Goal: Check status: Check status

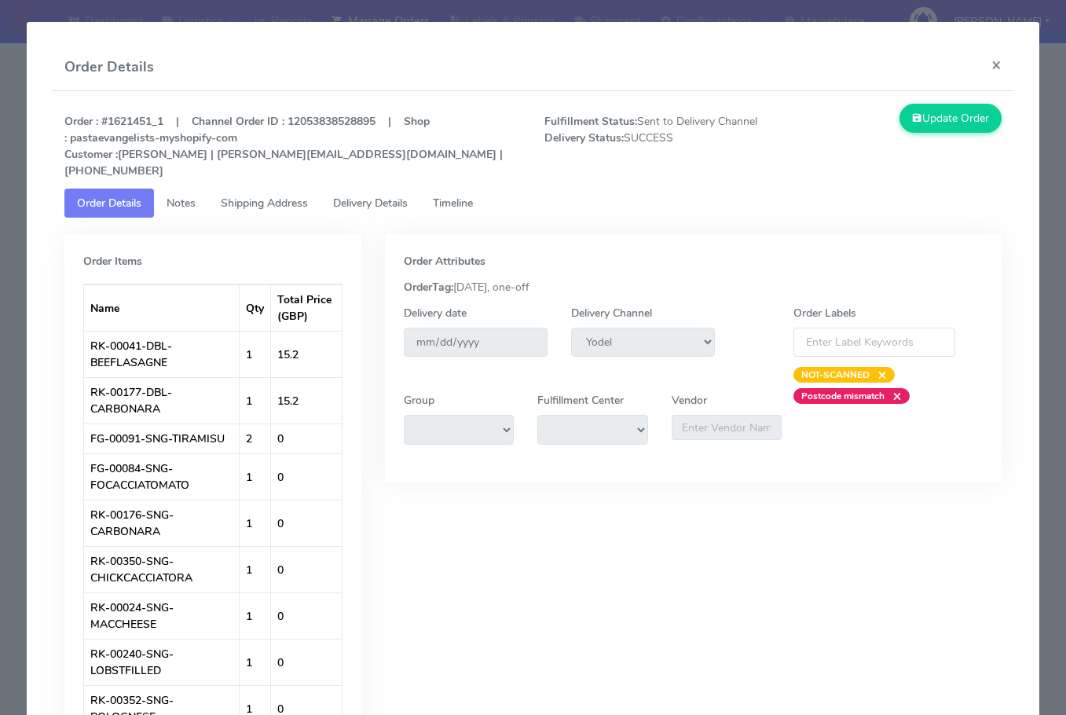
select select "5"
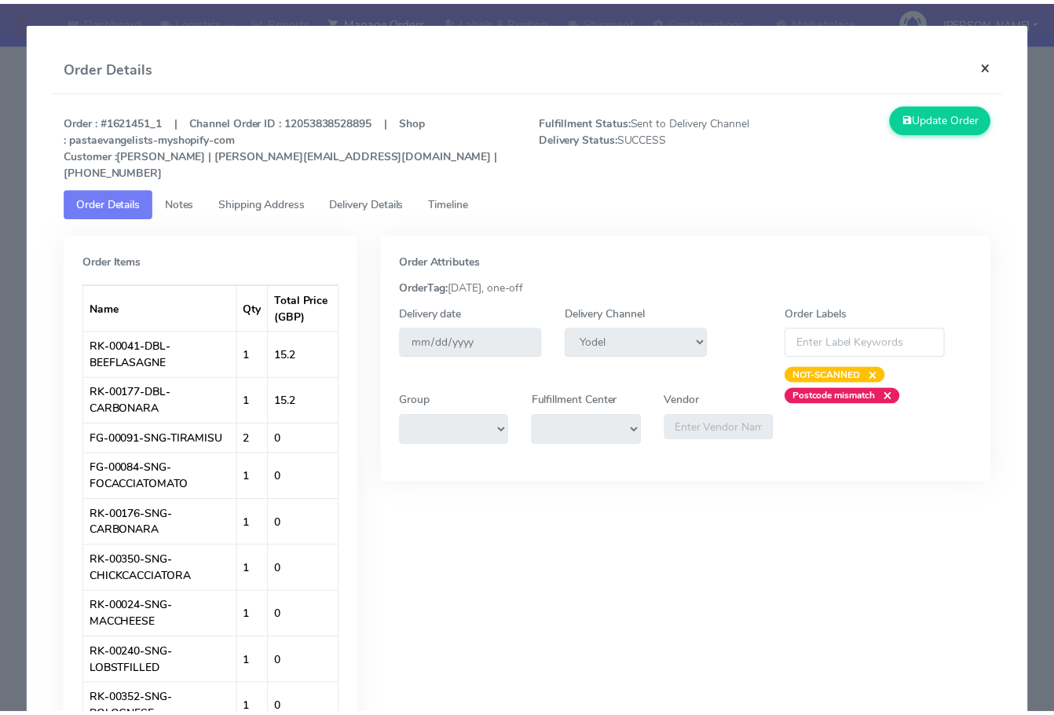
scroll to position [174, 0]
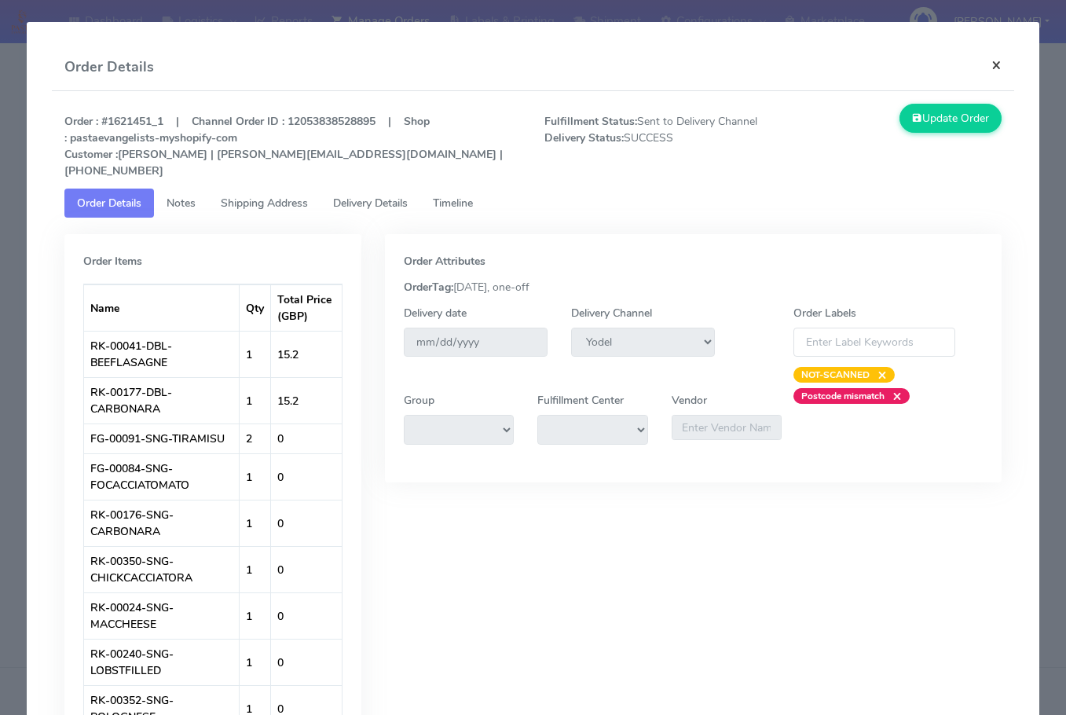
drag, startPoint x: 983, startPoint y: 67, endPoint x: 398, endPoint y: 183, distance: 596.6
click at [984, 66] on button "×" at bounding box center [996, 65] width 35 height 42
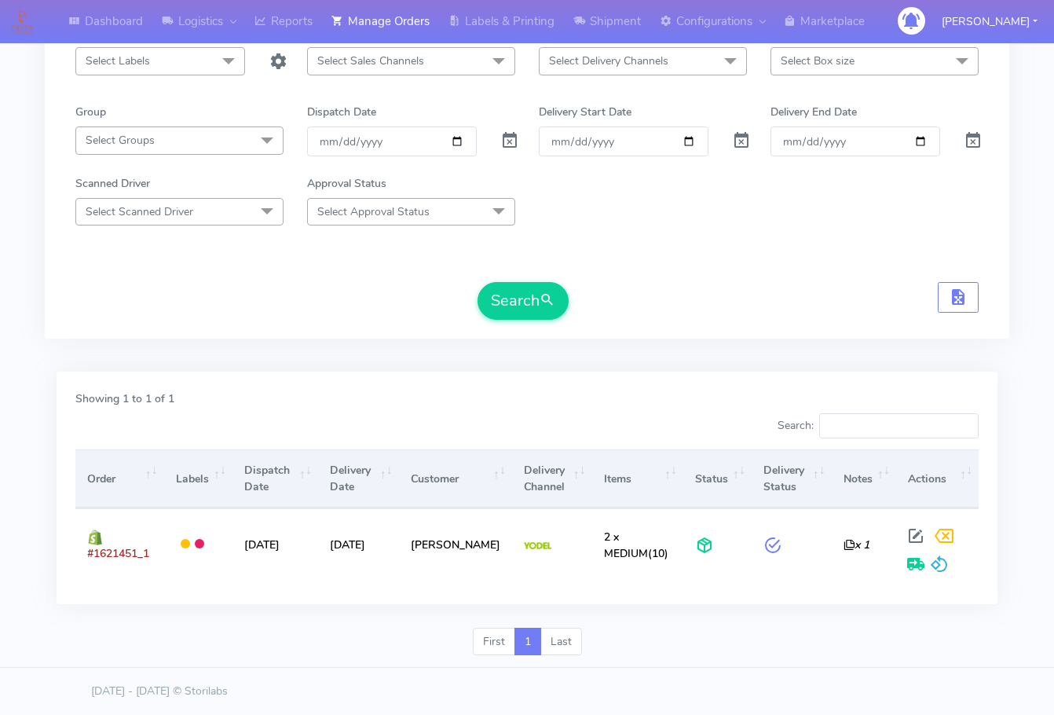
scroll to position [0, 0]
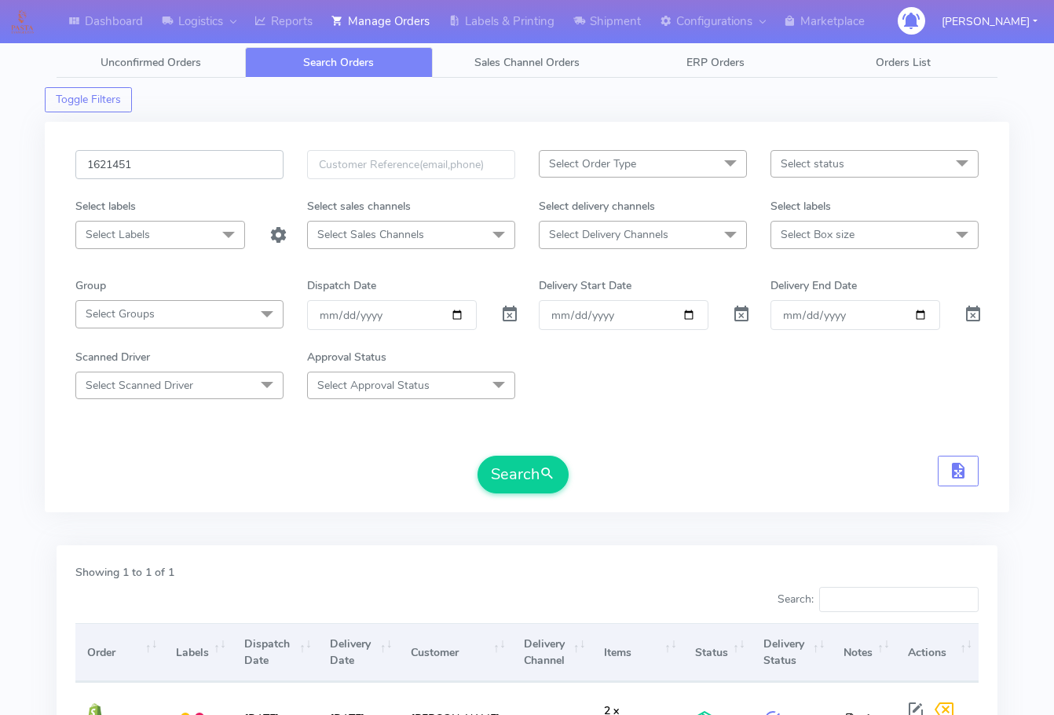
click at [179, 170] on input "1621451" at bounding box center [179, 164] width 208 height 29
paste input "0422"
click at [498, 474] on button "Search" at bounding box center [523, 475] width 91 height 38
click at [206, 159] on input "1620422" at bounding box center [179, 164] width 208 height 29
paste input "655"
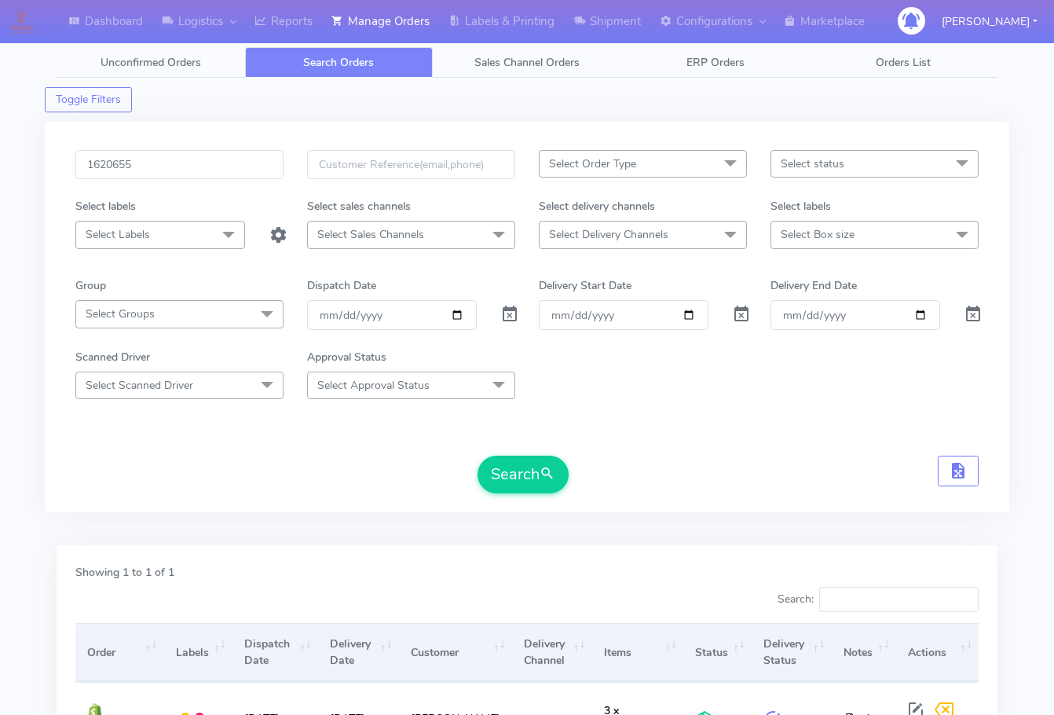
click at [503, 451] on form "1620655 Select Order Type Select All MEALS ATAVI One Off Pasta Club Gift Kit Ev…" at bounding box center [526, 321] width 903 height 343
click at [511, 472] on button "Search" at bounding box center [523, 475] width 91 height 38
click at [68, 451] on div "1620655 Select Order Type Select All MEALS ATAVI One Off Pasta Club Gift Kit Ev…" at bounding box center [527, 326] width 927 height 353
click at [179, 167] on input "1620655" at bounding box center [179, 164] width 208 height 29
paste input "309"
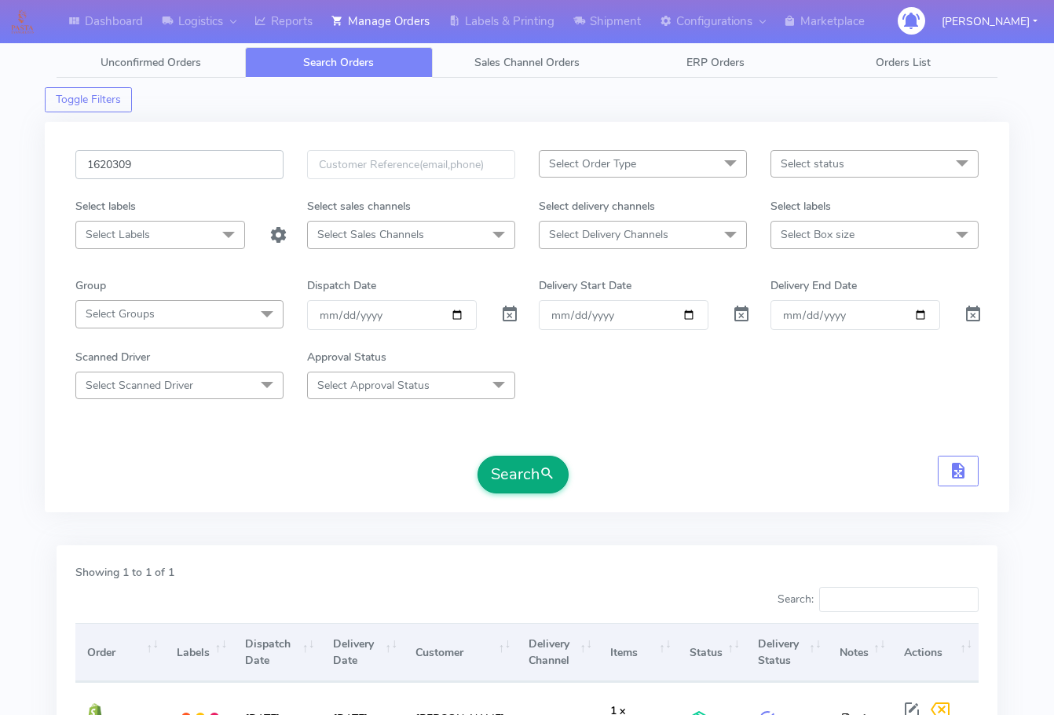
type input "1620309"
click at [514, 464] on button "Search" at bounding box center [523, 475] width 91 height 38
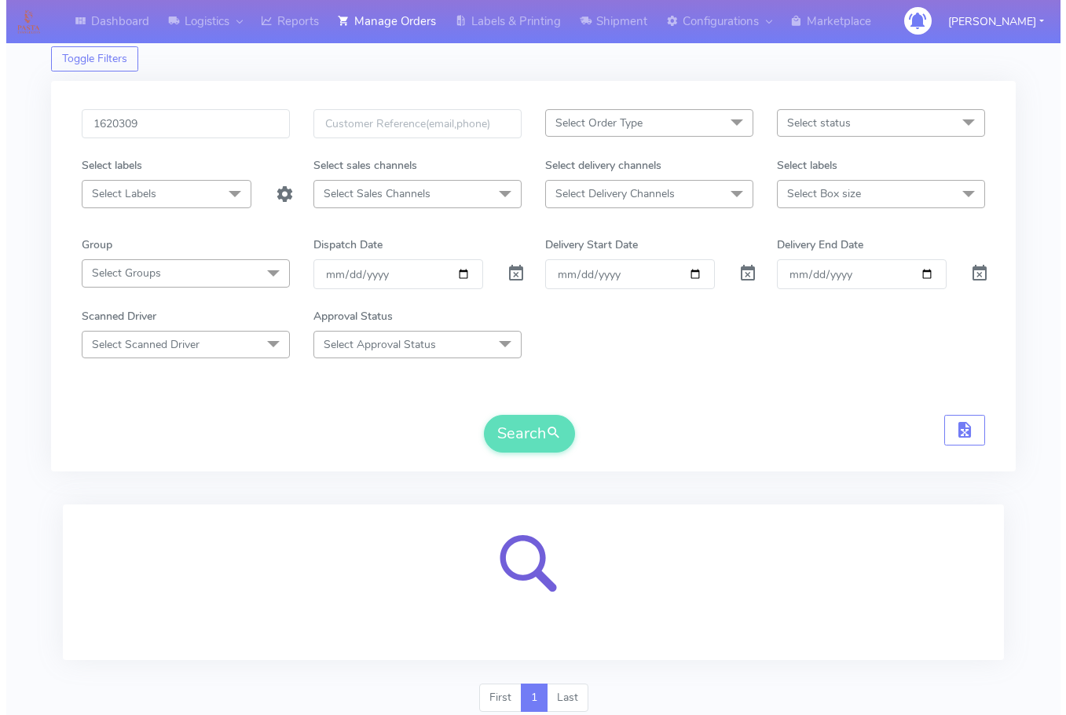
scroll to position [97, 0]
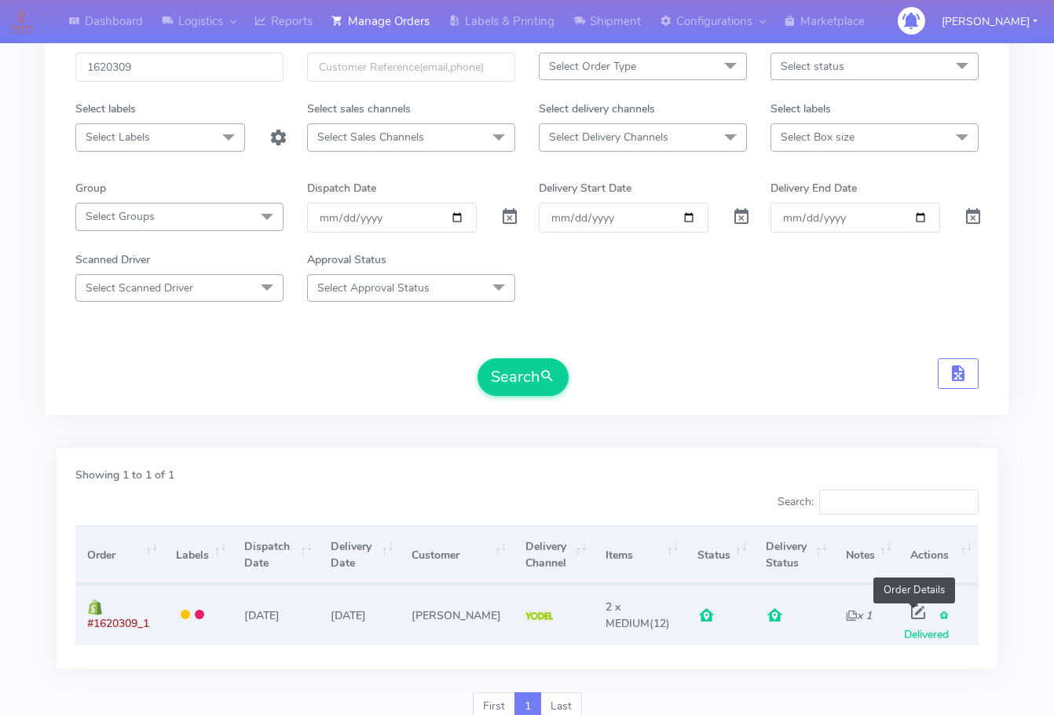
click at [913, 608] on span at bounding box center [918, 615] width 28 height 15
select select "5"
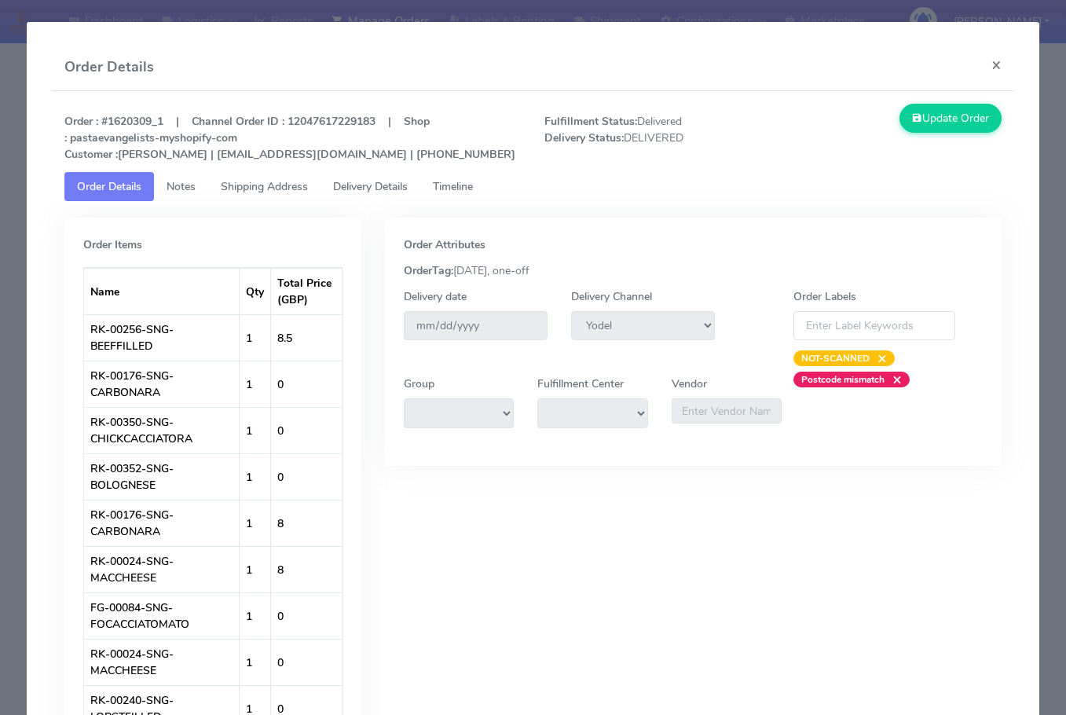
drag, startPoint x: 258, startPoint y: 183, endPoint x: 295, endPoint y: 182, distance: 36.9
click at [258, 183] on span "Shipping Address" at bounding box center [264, 186] width 87 height 15
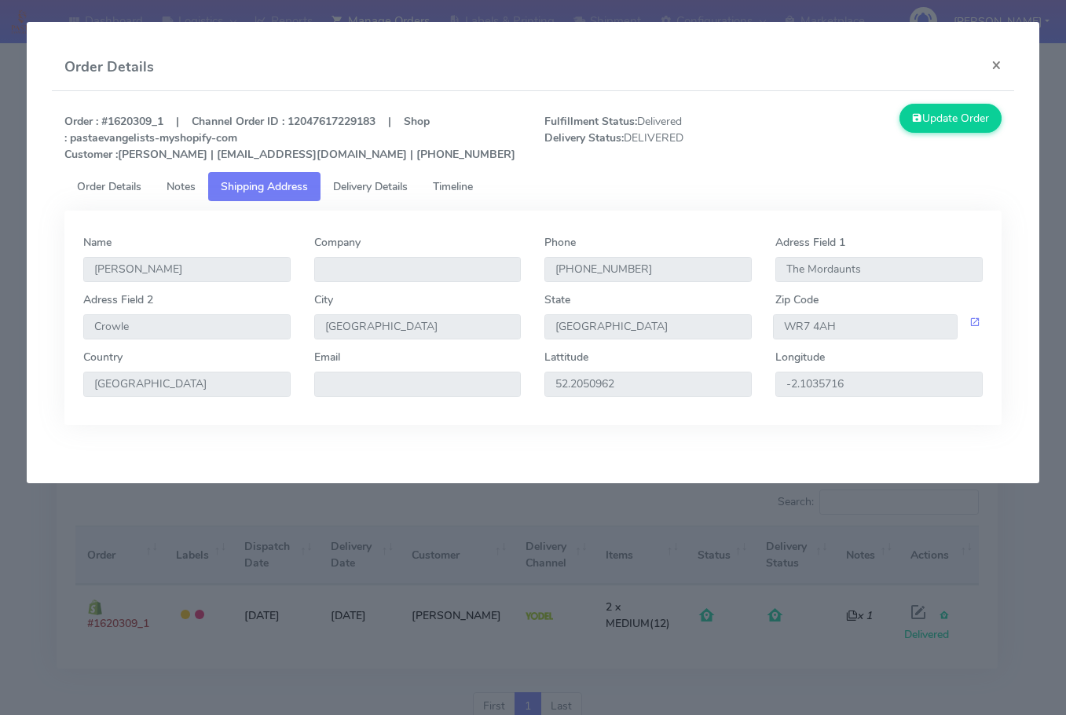
click at [368, 187] on span "Delivery Details" at bounding box center [370, 186] width 75 height 15
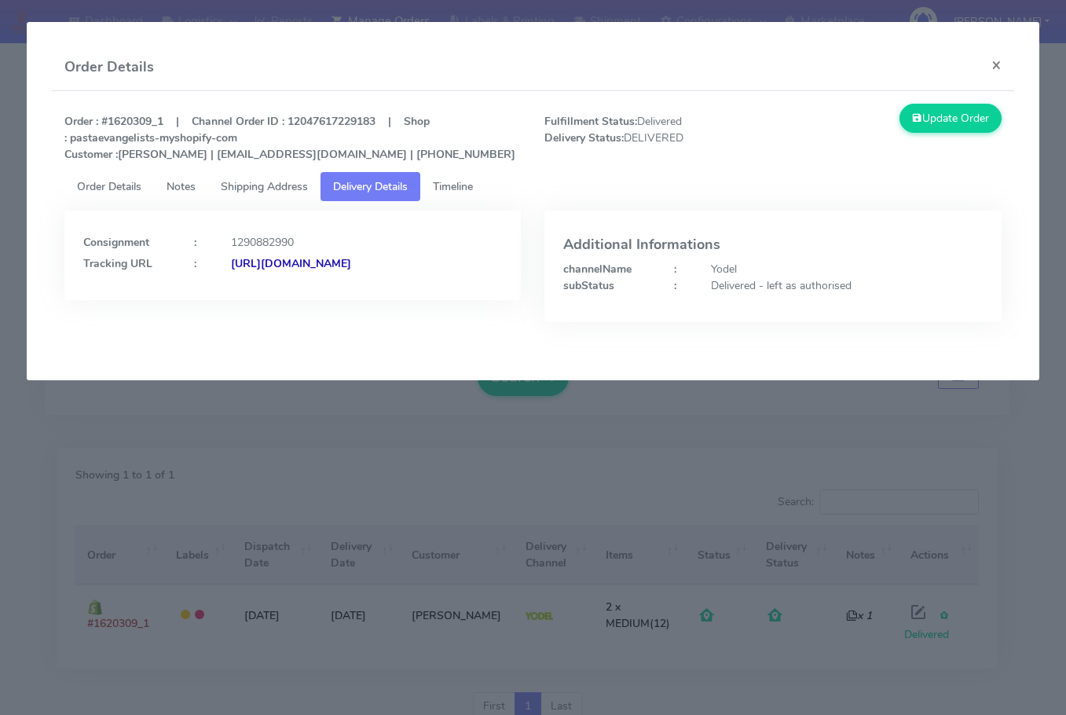
drag, startPoint x: 436, startPoint y: 294, endPoint x: 253, endPoint y: 308, distance: 183.6
click at [253, 300] on div "Consignment : 1290882990 Tracking URL : [URL][DOMAIN_NAME]" at bounding box center [292, 256] width 456 height 90
copy strong "JJD0002249960894699"
click at [997, 65] on button "×" at bounding box center [996, 65] width 35 height 42
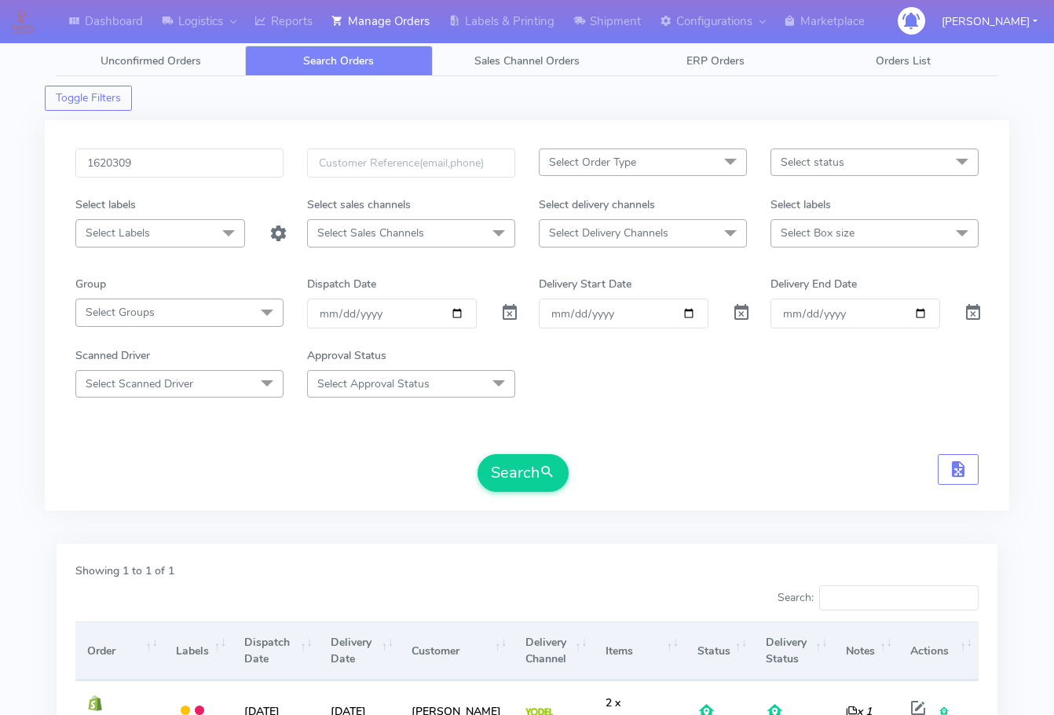
scroll to position [0, 0]
click at [167, 167] on input "1620309" at bounding box center [179, 164] width 208 height 29
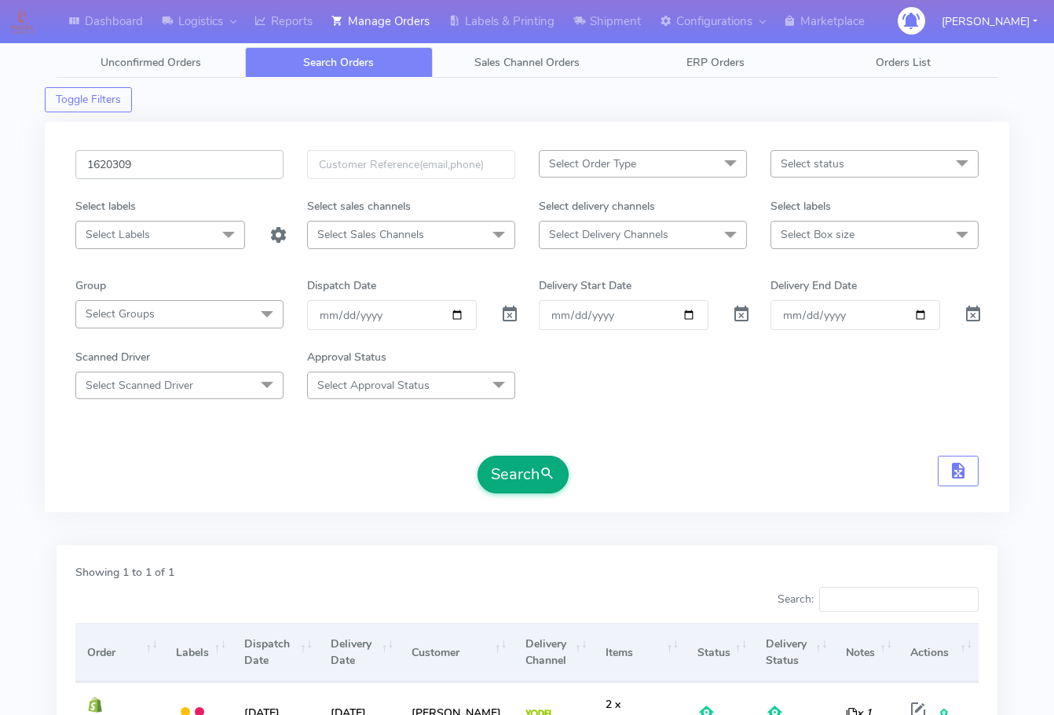
paste input "3"
type input "3"
click at [525, 471] on button "Search" at bounding box center [523, 475] width 91 height 38
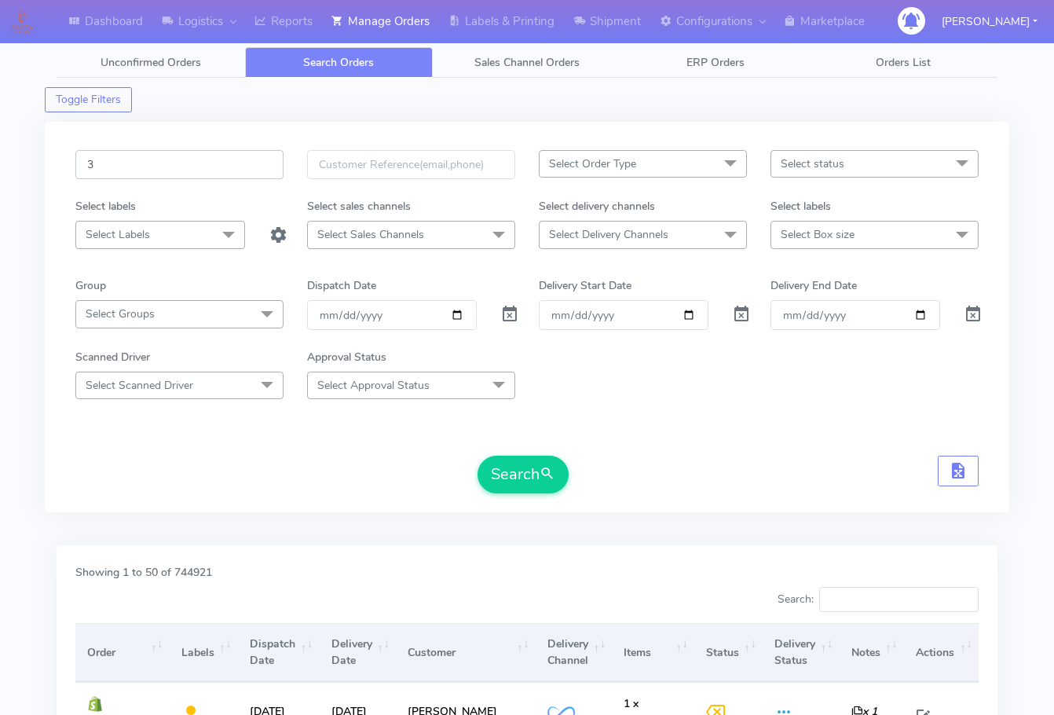
click at [135, 165] on input "3" at bounding box center [179, 164] width 208 height 29
paste input "1620392"
type input "1620392"
click at [478, 456] on button "Search" at bounding box center [523, 475] width 91 height 38
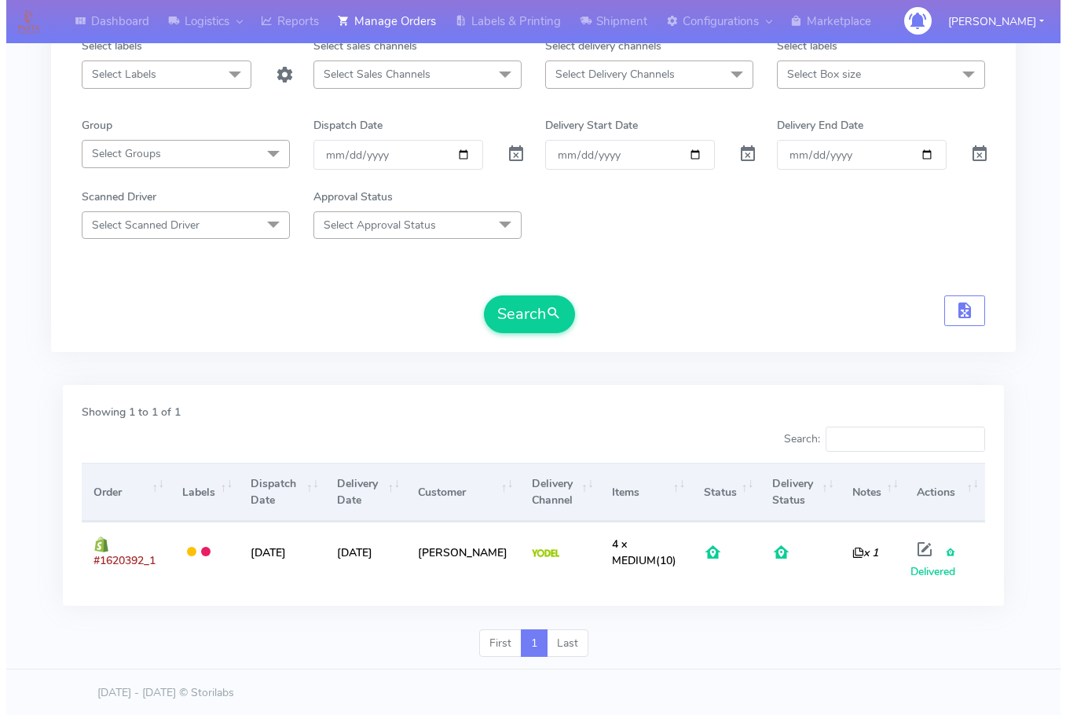
scroll to position [162, 0]
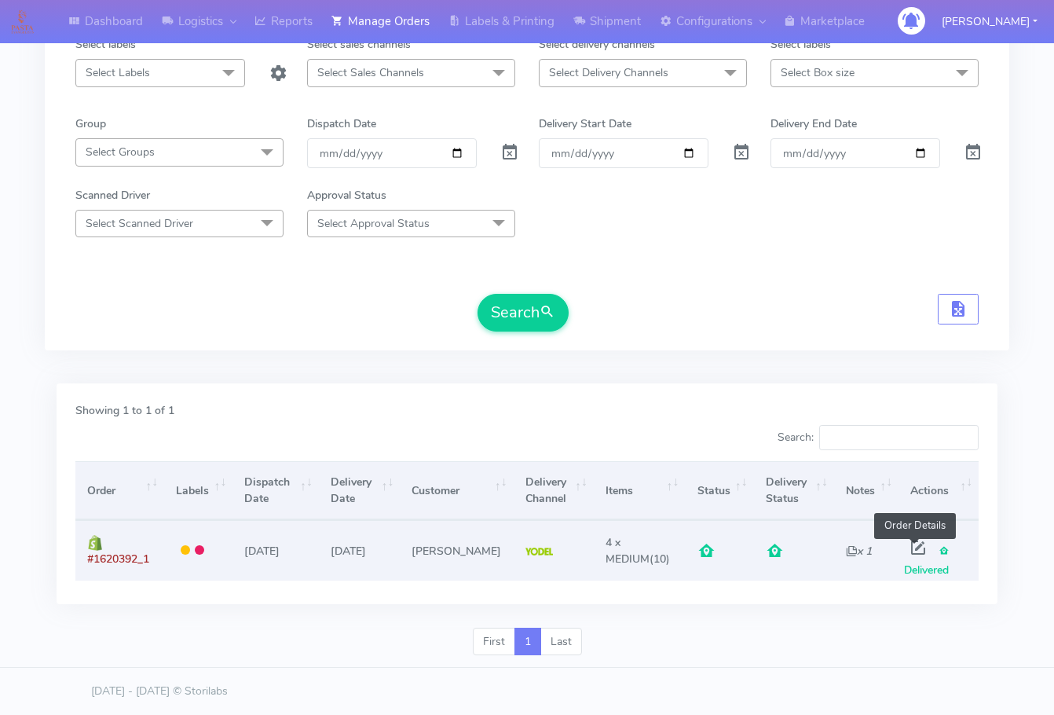
click at [919, 548] on span at bounding box center [918, 551] width 28 height 15
select select "5"
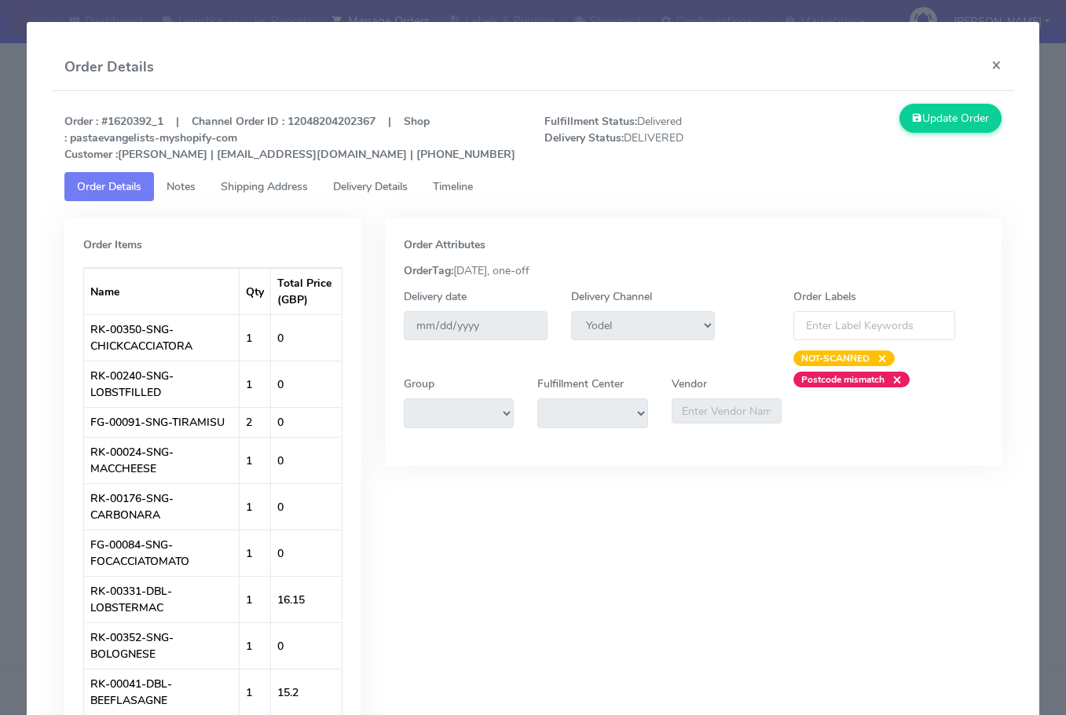
click at [257, 183] on span "Shipping Address" at bounding box center [264, 186] width 87 height 15
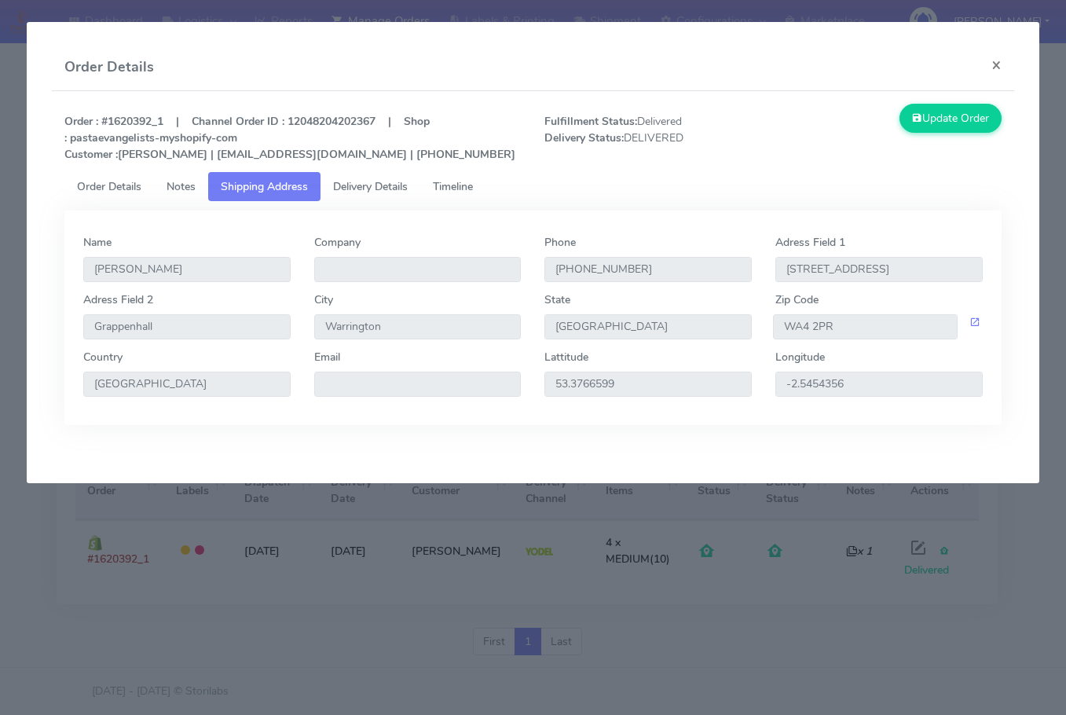
click at [379, 185] on span "Delivery Details" at bounding box center [370, 186] width 75 height 15
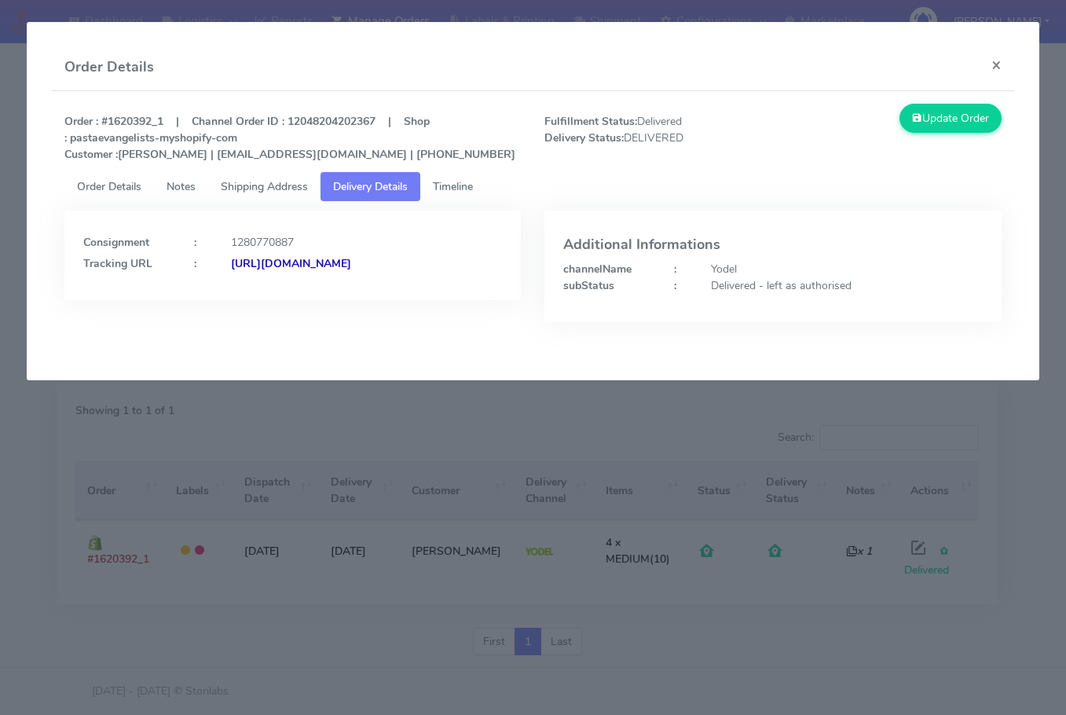
drag, startPoint x: 408, startPoint y: 281, endPoint x: 265, endPoint y: 247, distance: 146.9
click at [254, 299] on div "Consignment : 1280770887 Tracking URL : [URL][DOMAIN_NAME]" at bounding box center [292, 256] width 456 height 90
copy strong "JJD0002249960891257"
